Goal: Information Seeking & Learning: Learn about a topic

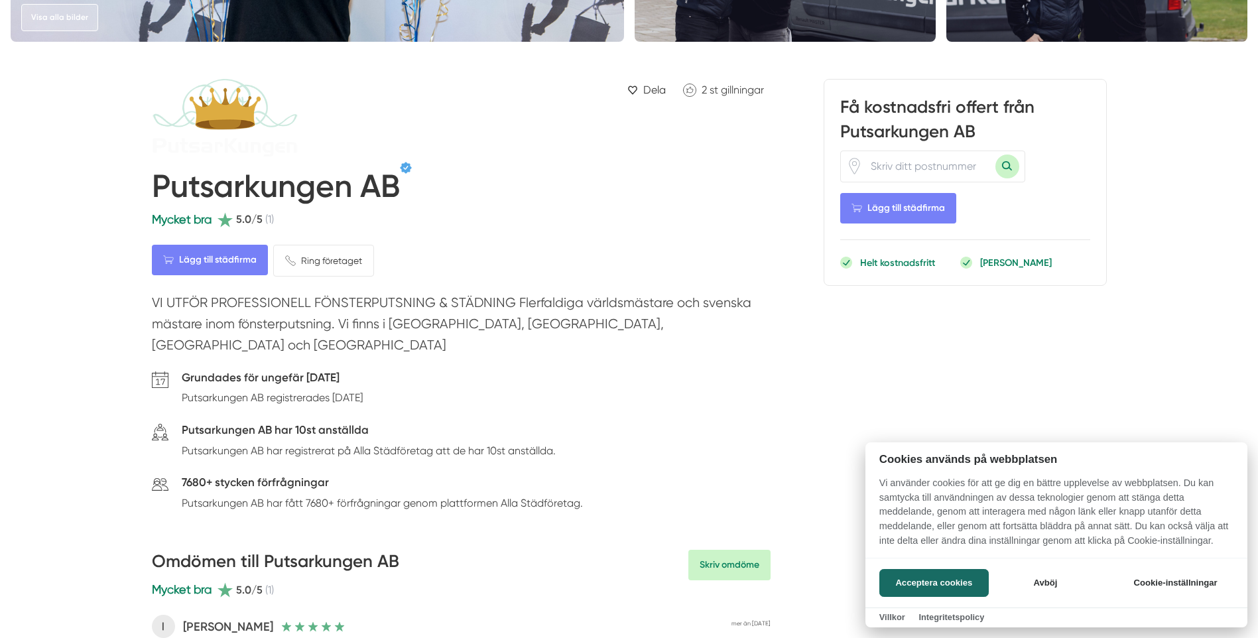
scroll to position [332, 0]
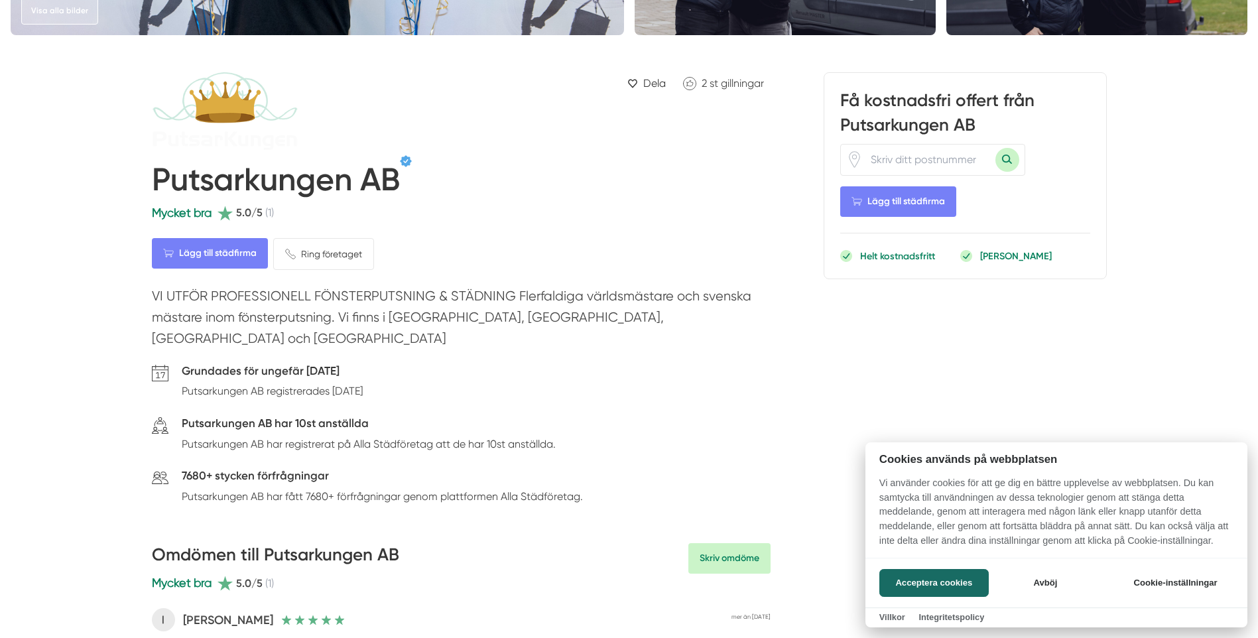
drag, startPoint x: 981, startPoint y: 621, endPoint x: 942, endPoint y: 600, distance: 45.1
drag, startPoint x: 942, startPoint y: 600, endPoint x: 905, endPoint y: 580, distance: 42.1
click at [905, 581] on button "Acceptera cookies" at bounding box center [933, 583] width 109 height 28
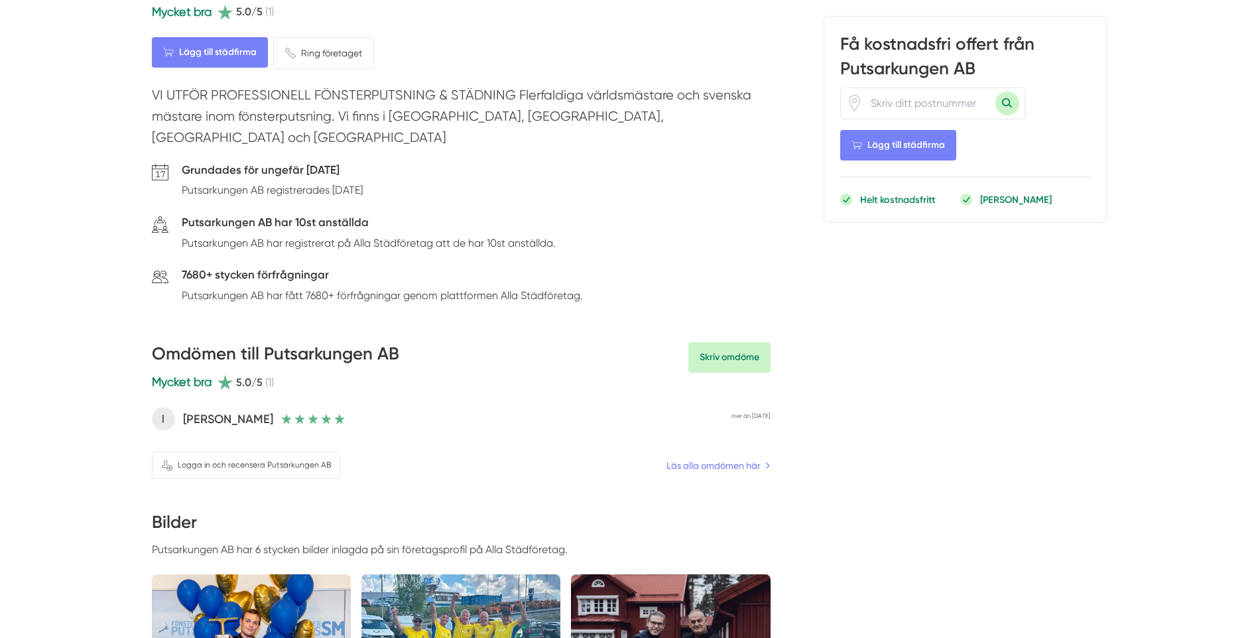
scroll to position [531, 0]
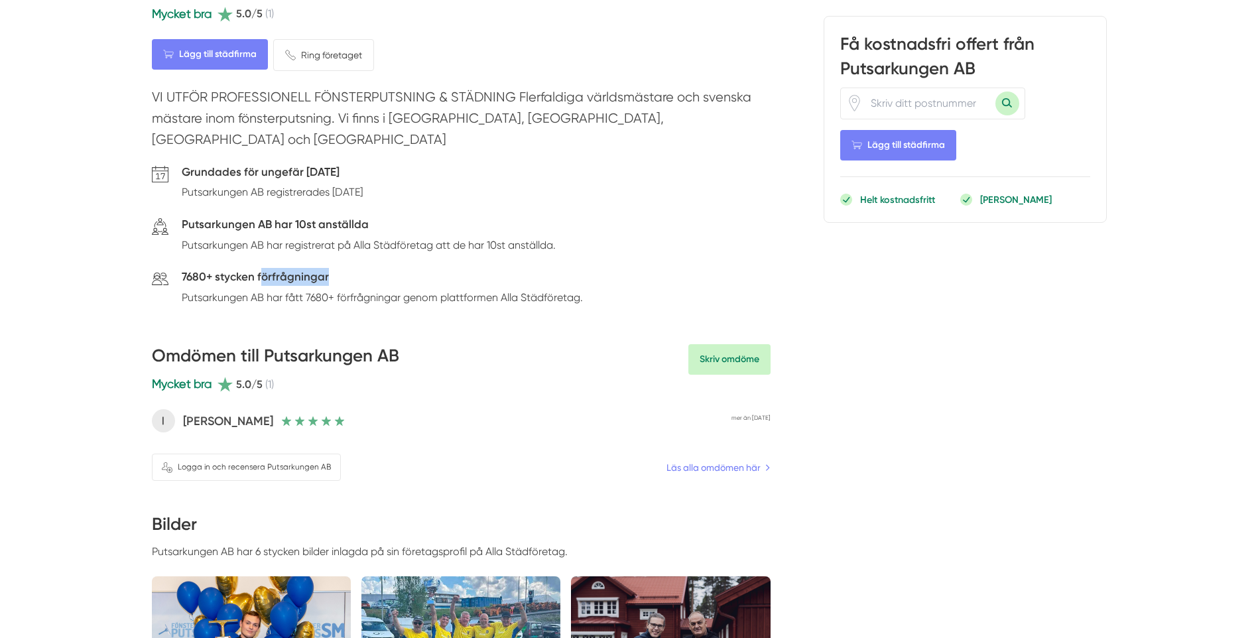
drag, startPoint x: 260, startPoint y: 255, endPoint x: 351, endPoint y: 256, distance: 90.9
click at [351, 268] on h5 "7680+ stycken förfrågningar" at bounding box center [382, 278] width 401 height 21
click at [353, 268] on h5 "7680+ stycken förfrågningar" at bounding box center [382, 278] width 401 height 21
click at [288, 289] on p "Putsarkungen AB har fått 7680+ förfrågningar genom plattformen Alla Städföretag." at bounding box center [382, 297] width 401 height 17
drag, startPoint x: 288, startPoint y: 281, endPoint x: 517, endPoint y: 272, distance: 229.0
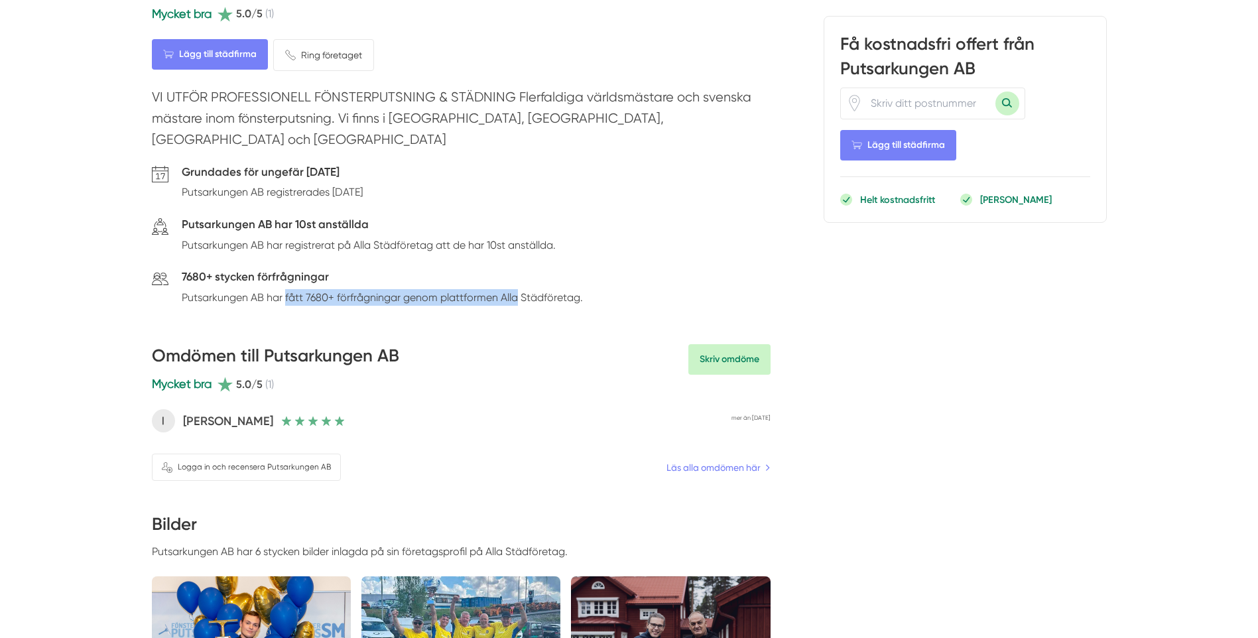
click at [517, 289] on p "Putsarkungen AB har fått 7680+ förfrågningar genom plattformen Alla Städföretag." at bounding box center [382, 297] width 401 height 17
drag, startPoint x: 475, startPoint y: 271, endPoint x: 558, endPoint y: 280, distance: 84.0
click at [558, 289] on p "Putsarkungen AB har fått 7680+ förfrågningar genom plattformen Alla Städföretag." at bounding box center [382, 297] width 401 height 17
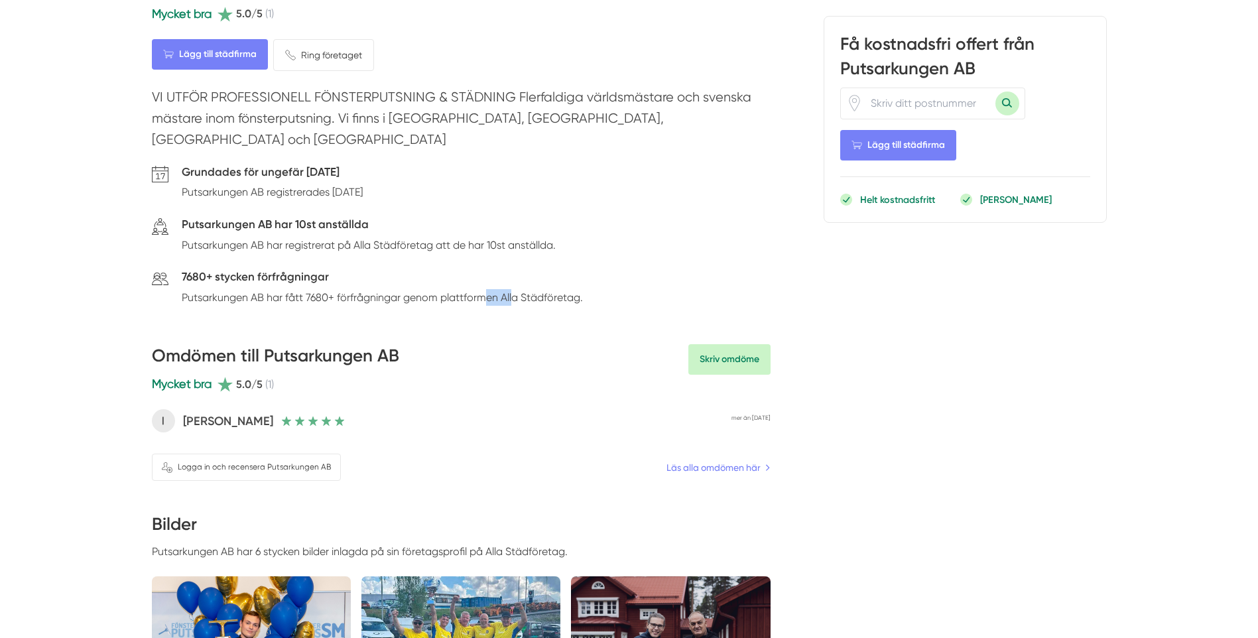
drag, startPoint x: 483, startPoint y: 277, endPoint x: 512, endPoint y: 271, distance: 29.8
click at [512, 289] on p "Putsarkungen AB har fått 7680+ förfrågningar genom plattformen Alla Städföretag." at bounding box center [382, 297] width 401 height 17
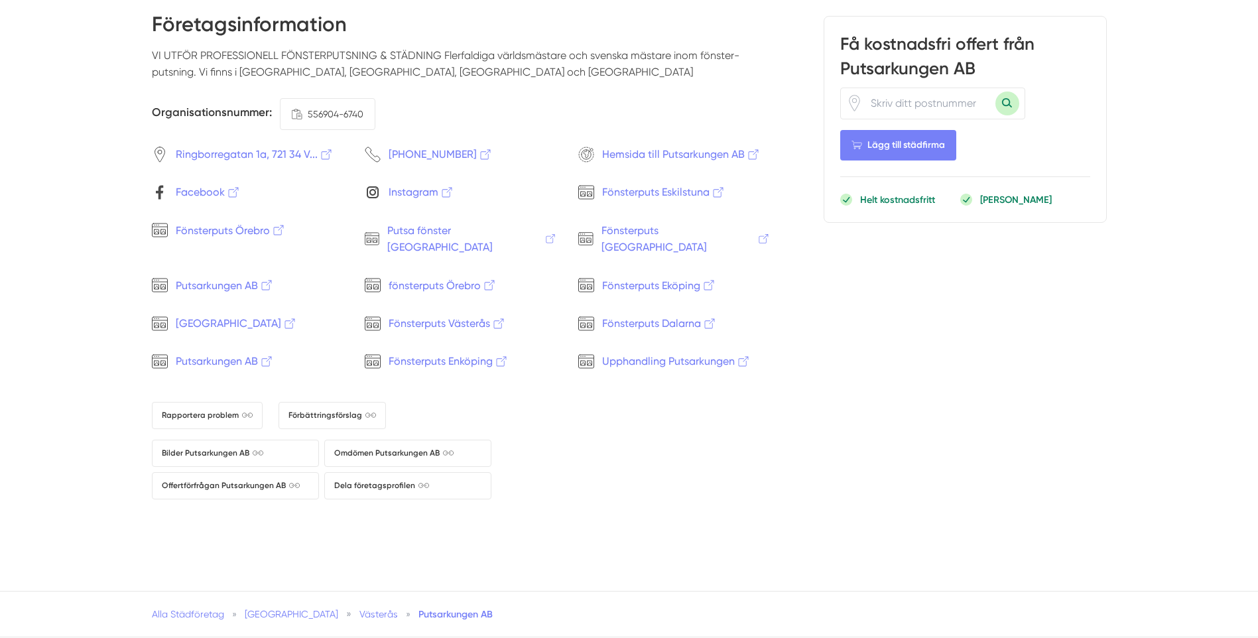
scroll to position [1875, 0]
